Goal: Task Accomplishment & Management: Manage account settings

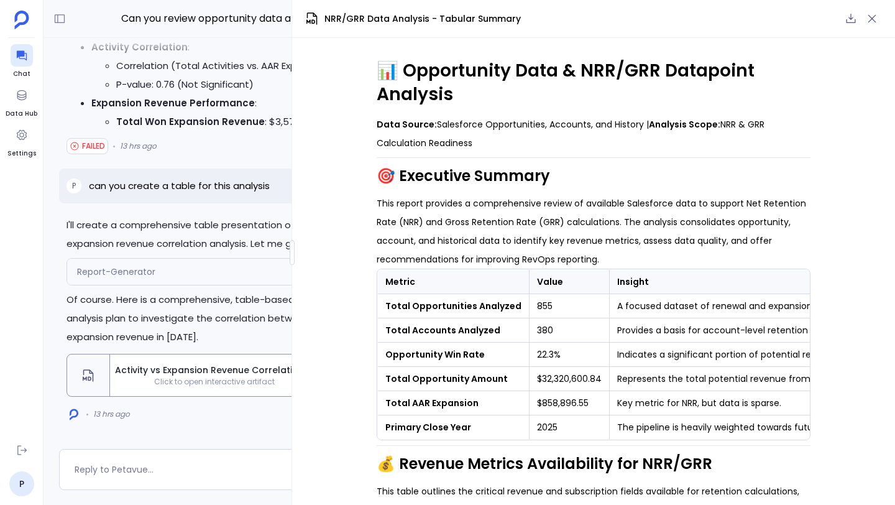
scroll to position [0, 116]
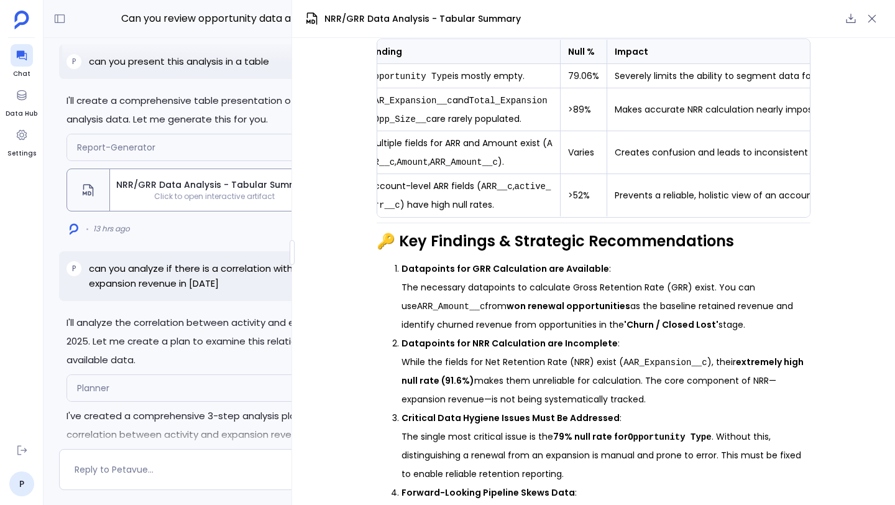
click at [61, 48] on div at bounding box center [230, 50] width 373 height 25
click at [873, 22] on icon "button" at bounding box center [872, 18] width 12 height 12
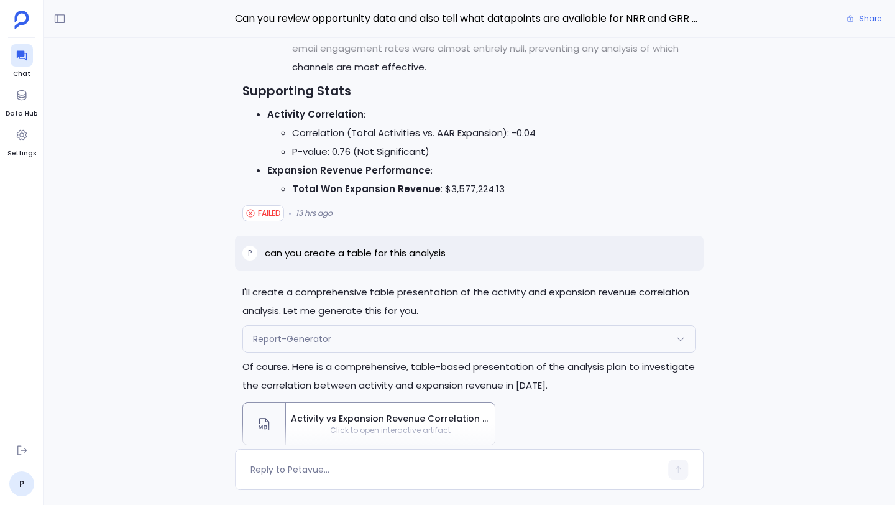
scroll to position [-117, 0]
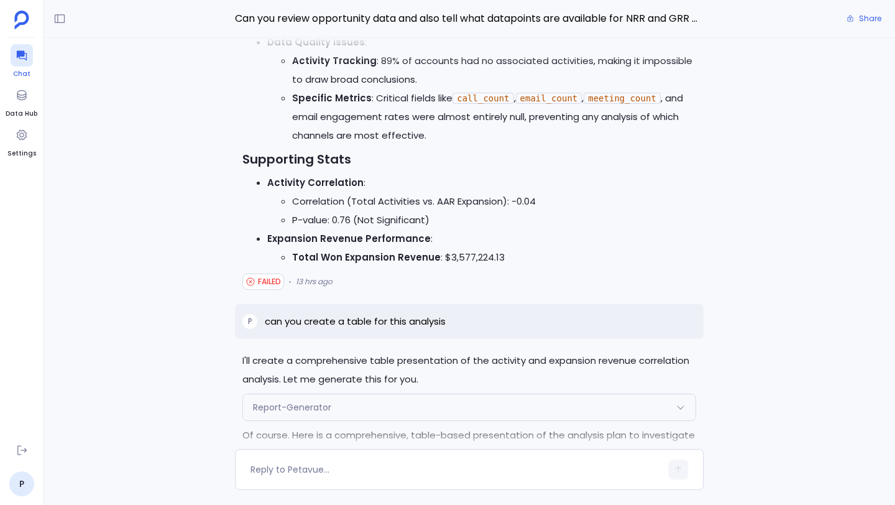
click at [27, 63] on div at bounding box center [22, 55] width 22 height 22
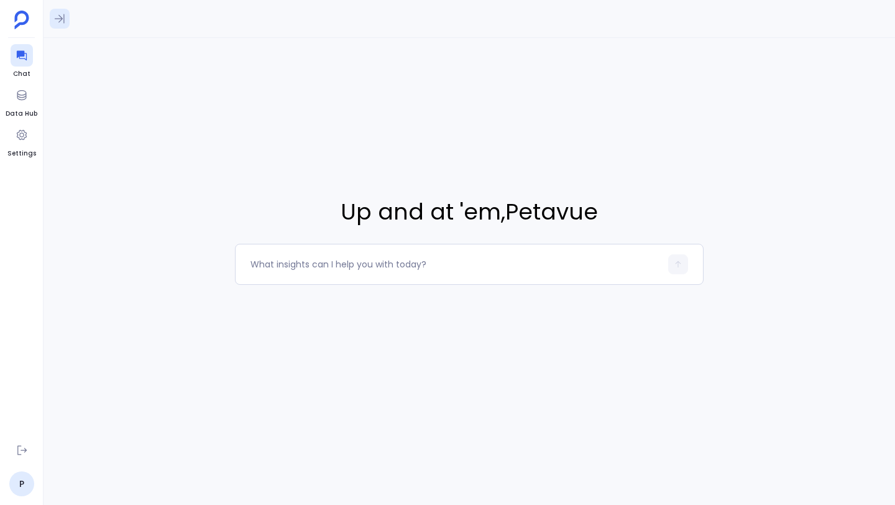
click at [59, 17] on icon at bounding box center [59, 18] width 12 height 12
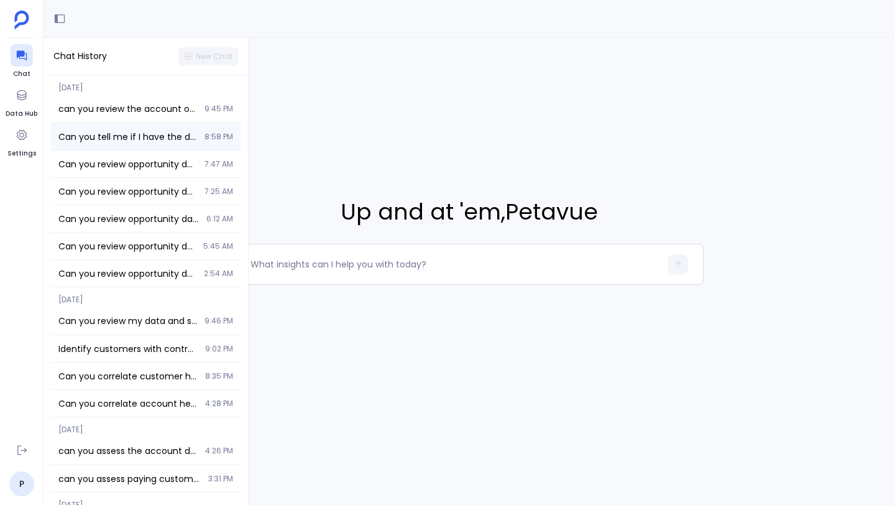
click at [116, 131] on span "Can you tell me if I have the data that shows me the propensity to retain or ex…" at bounding box center [127, 137] width 139 height 12
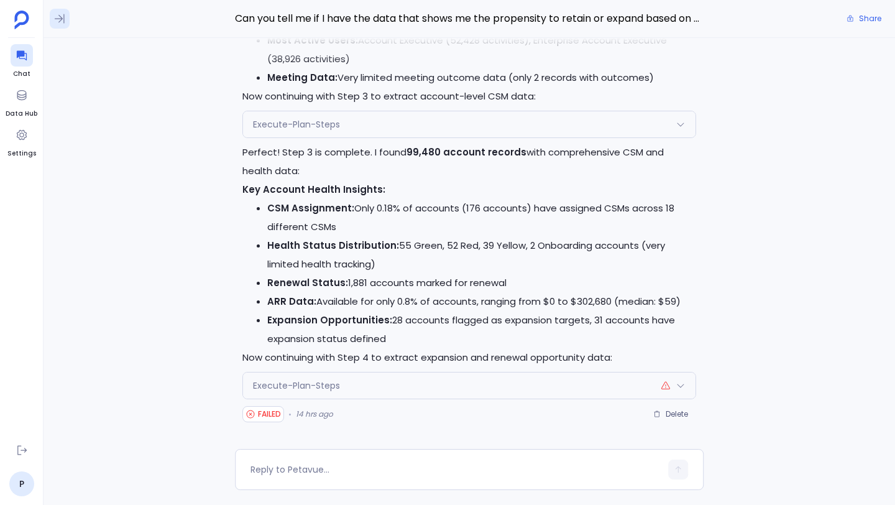
click at [62, 18] on icon at bounding box center [59, 18] width 12 height 12
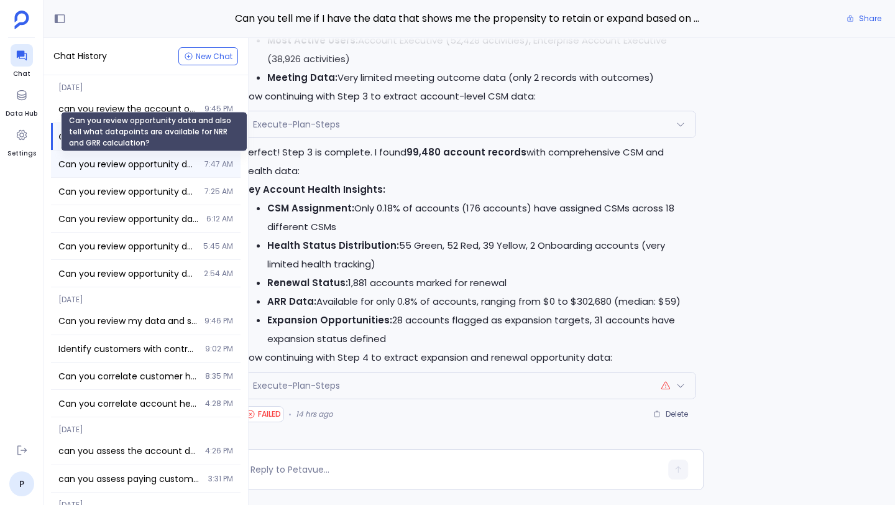
click at [111, 158] on span "Can you review opportunity data and also tell what datapoints are available for…" at bounding box center [127, 164] width 139 height 12
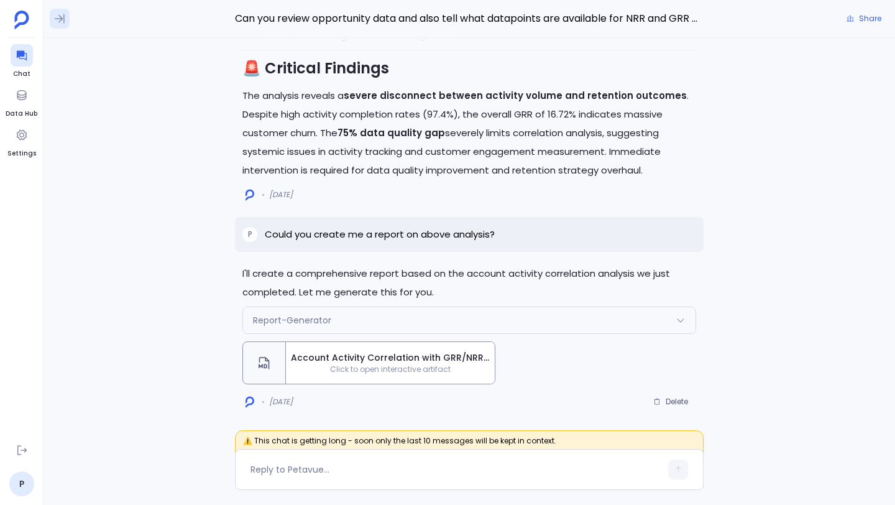
click at [56, 26] on button at bounding box center [60, 19] width 20 height 20
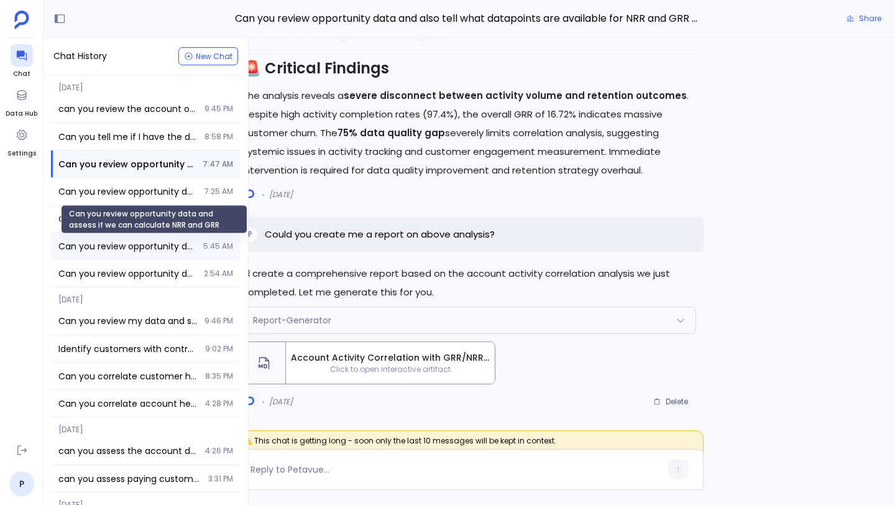
click at [116, 244] on span "Can you review opportunity data and assess if we can calculate NRR and GRR" at bounding box center [126, 246] width 137 height 12
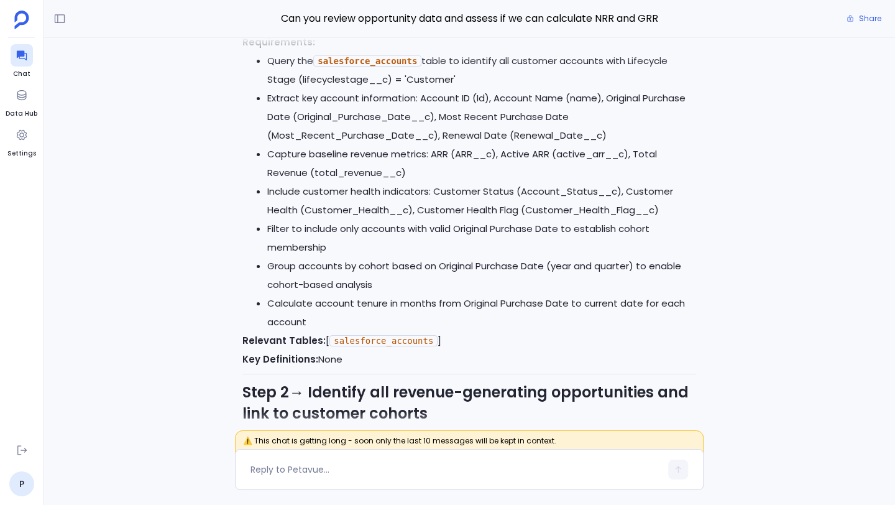
scroll to position [-7647, 0]
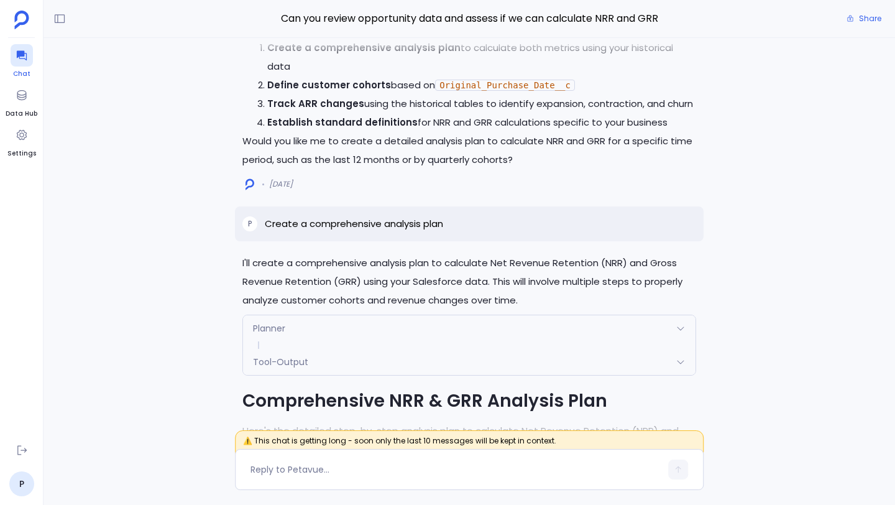
click at [20, 63] on div at bounding box center [22, 55] width 22 height 22
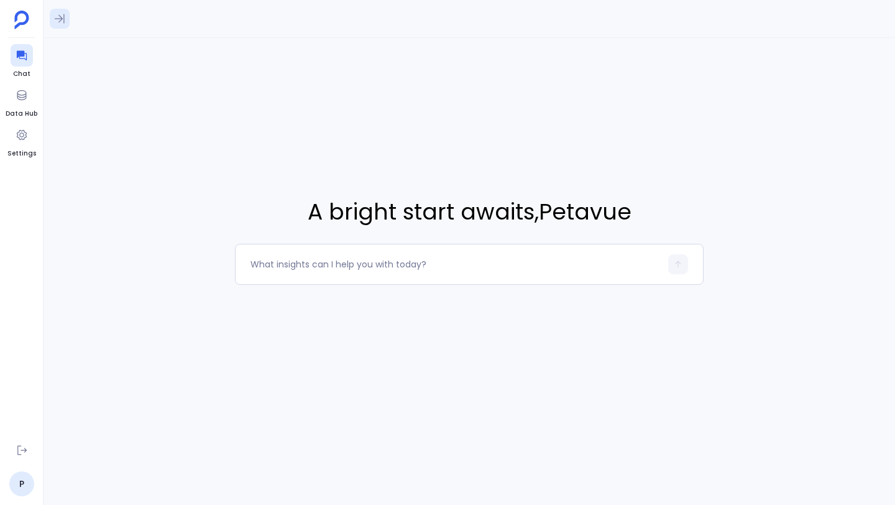
click at [63, 22] on icon at bounding box center [60, 18] width 10 height 9
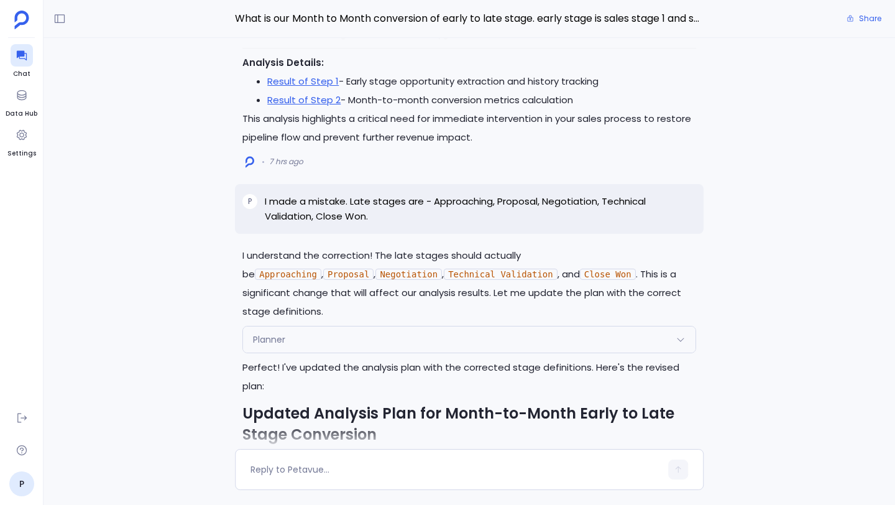
scroll to position [-8569, 0]
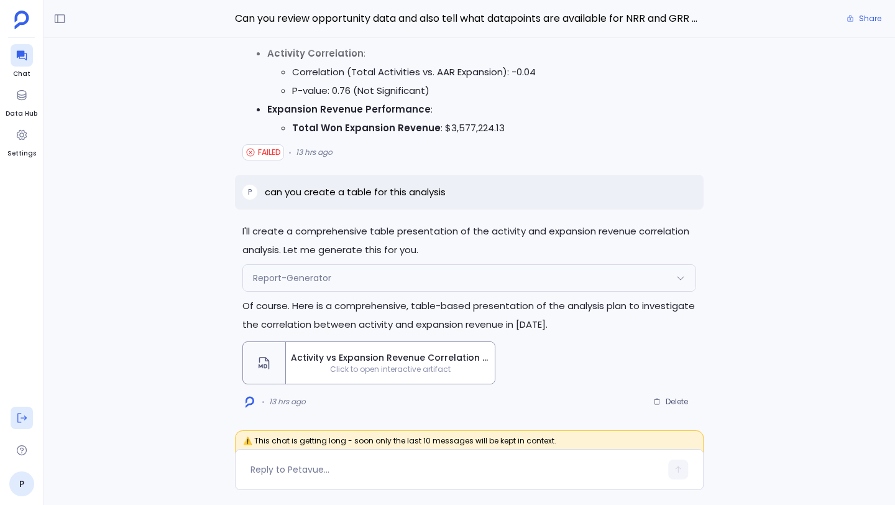
click at [24, 414] on icon at bounding box center [22, 417] width 12 height 12
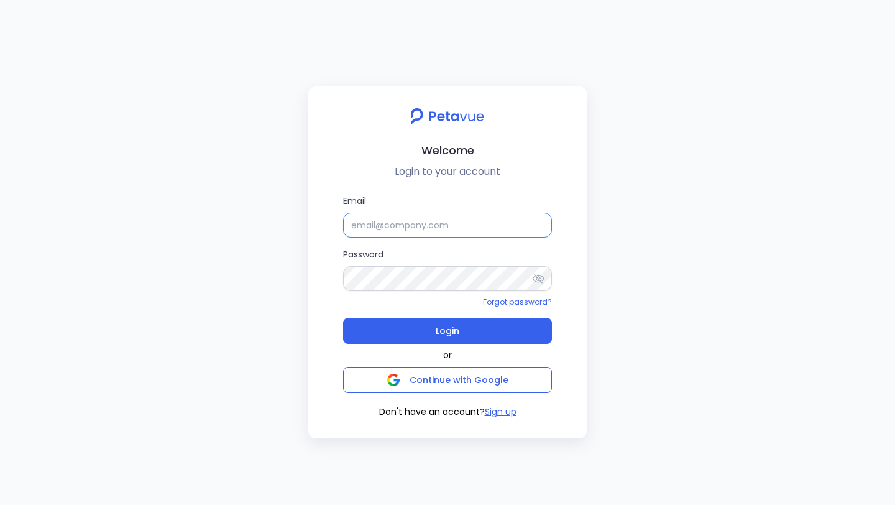
type input "Samuel Sunderaraj"
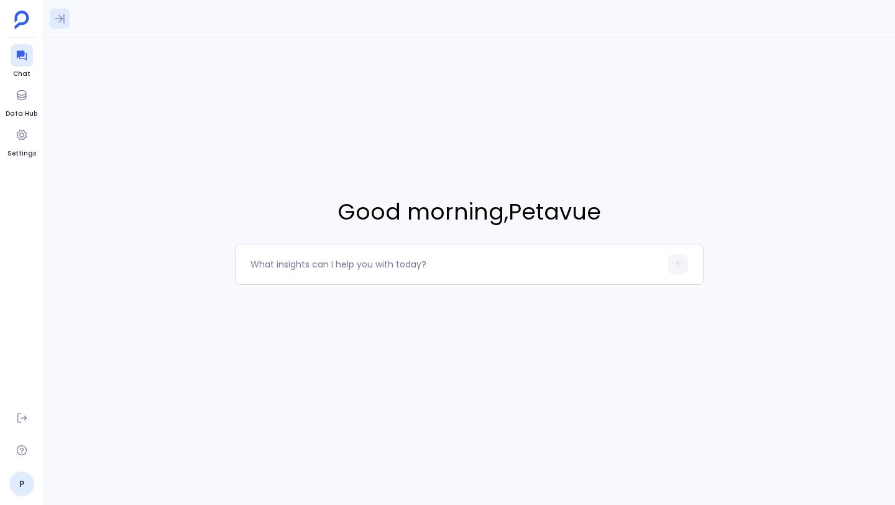
click at [59, 16] on icon at bounding box center [60, 18] width 10 height 9
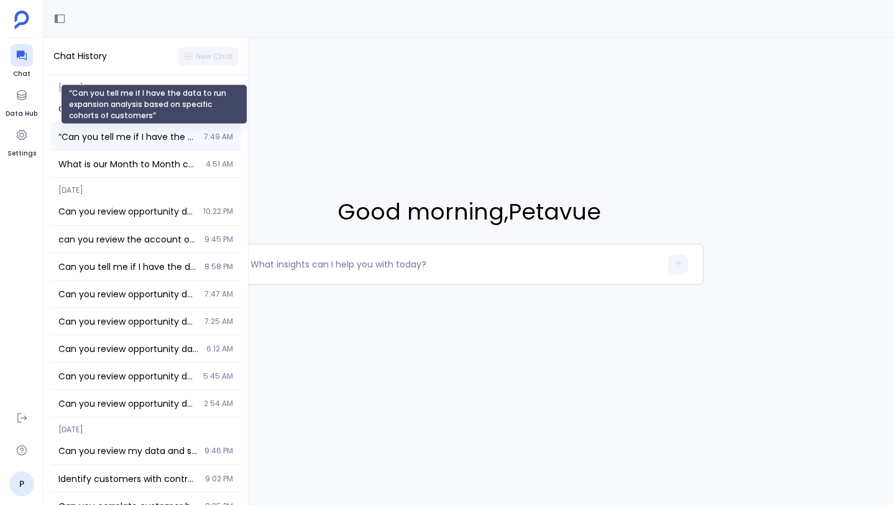
click at [131, 135] on span "“Can you tell me if I have the data to run expansion analysis based on specific…" at bounding box center [127, 137] width 138 height 12
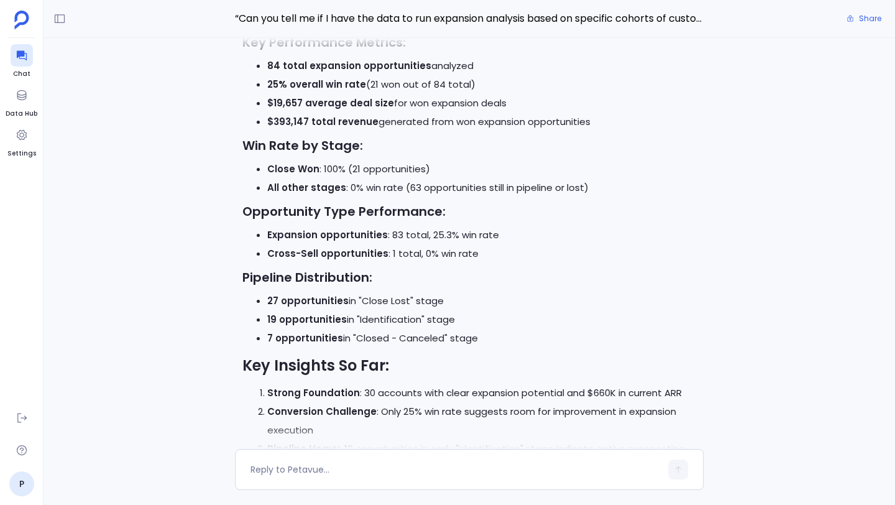
scroll to position [-350, 0]
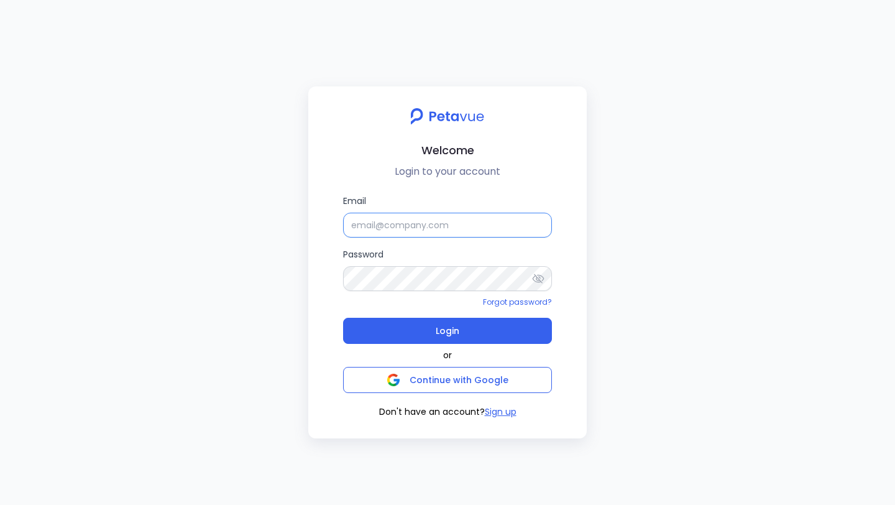
type input "[PERSON_NAME]"
drag, startPoint x: 434, startPoint y: 223, endPoint x: 348, endPoint y: 223, distance: 85.8
click at [348, 223] on input "[PERSON_NAME]" at bounding box center [447, 225] width 209 height 25
paste input "[EMAIL_ADDRESS][DOMAIN_NAME]"
type input "[EMAIL_ADDRESS][DOMAIN_NAME]"
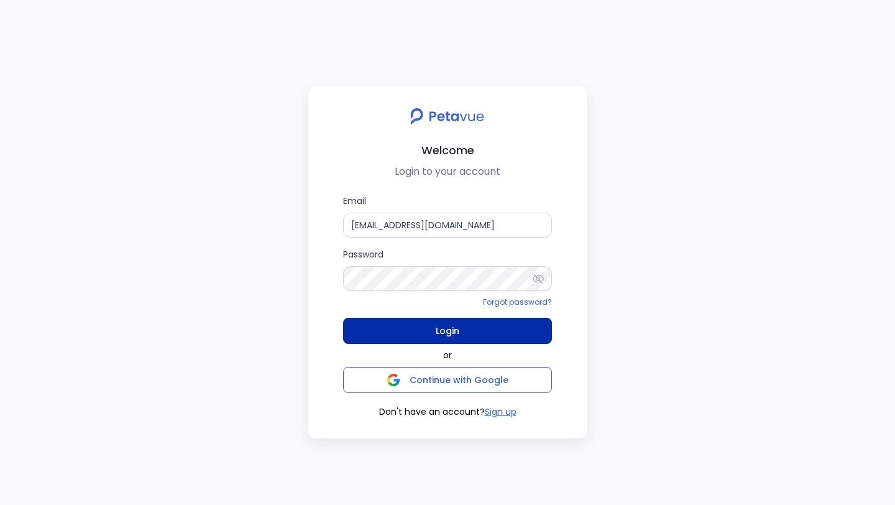
click at [367, 331] on button "Login" at bounding box center [447, 331] width 209 height 26
